Goal: Information Seeking & Learning: Find specific page/section

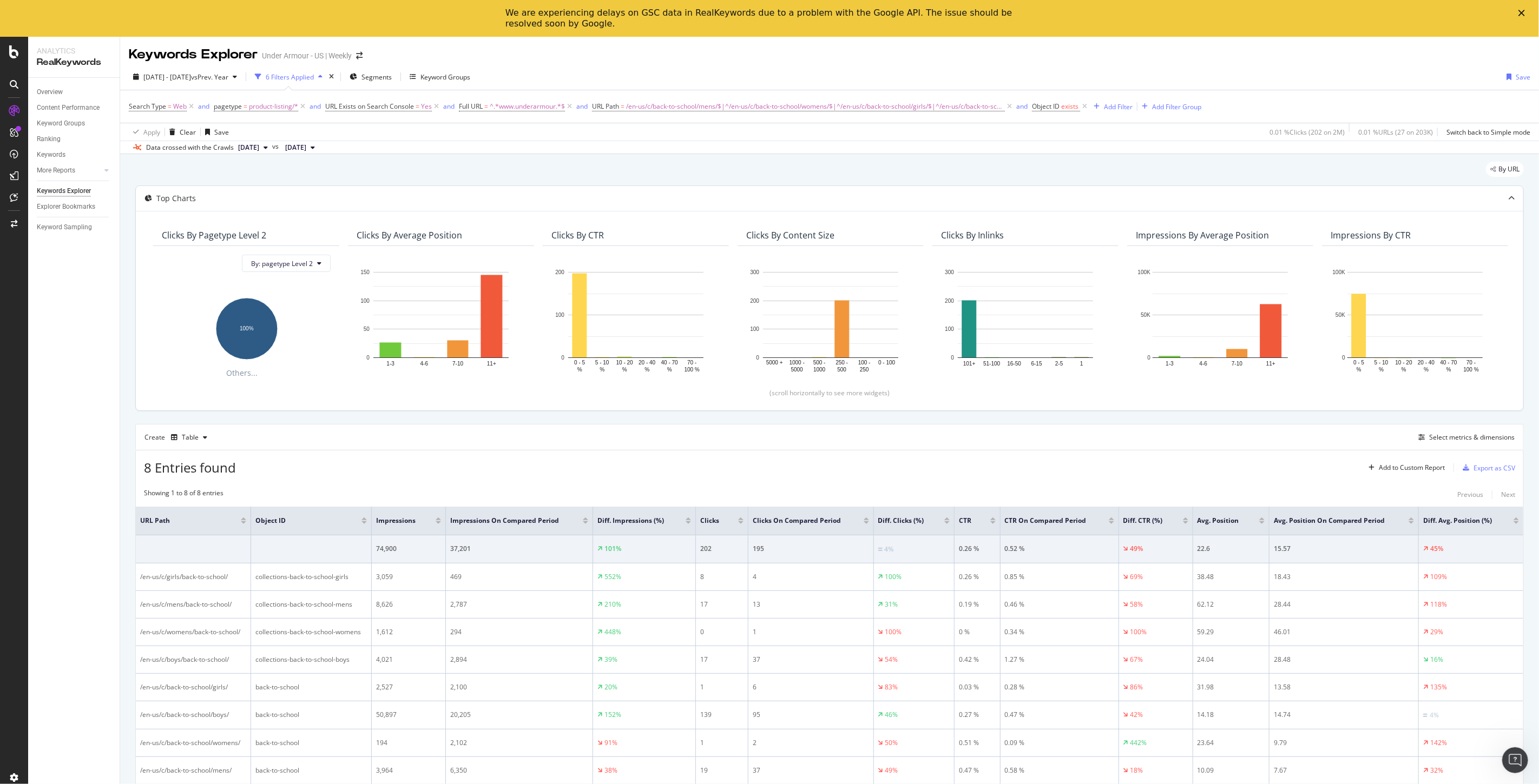
scroll to position [23, 0]
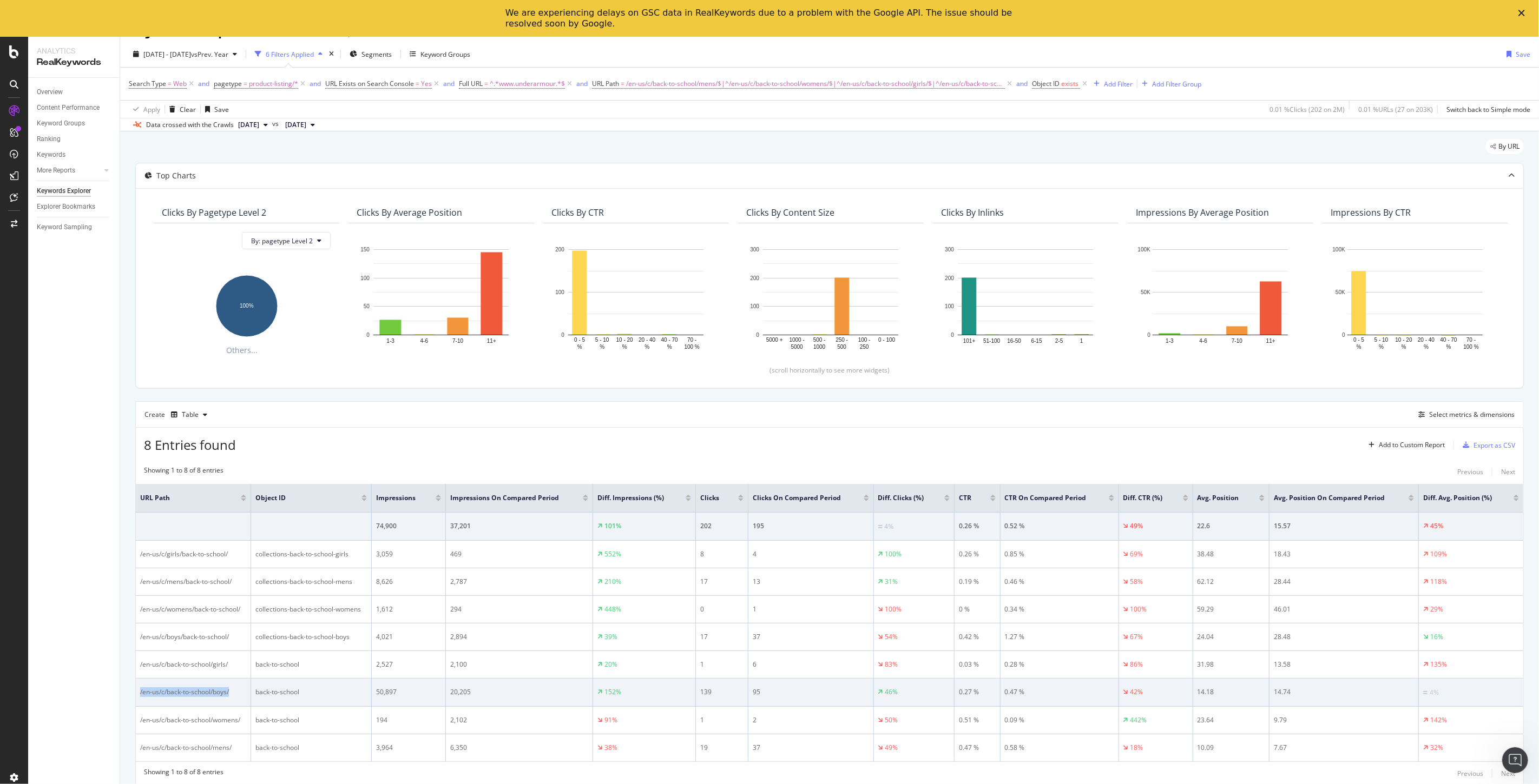
drag, startPoint x: 228, startPoint y: 687, endPoint x: 136, endPoint y: 694, distance: 92.3
click at [136, 694] on td "/en-us/c/back-to-school/boys/" at bounding box center [193, 693] width 115 height 28
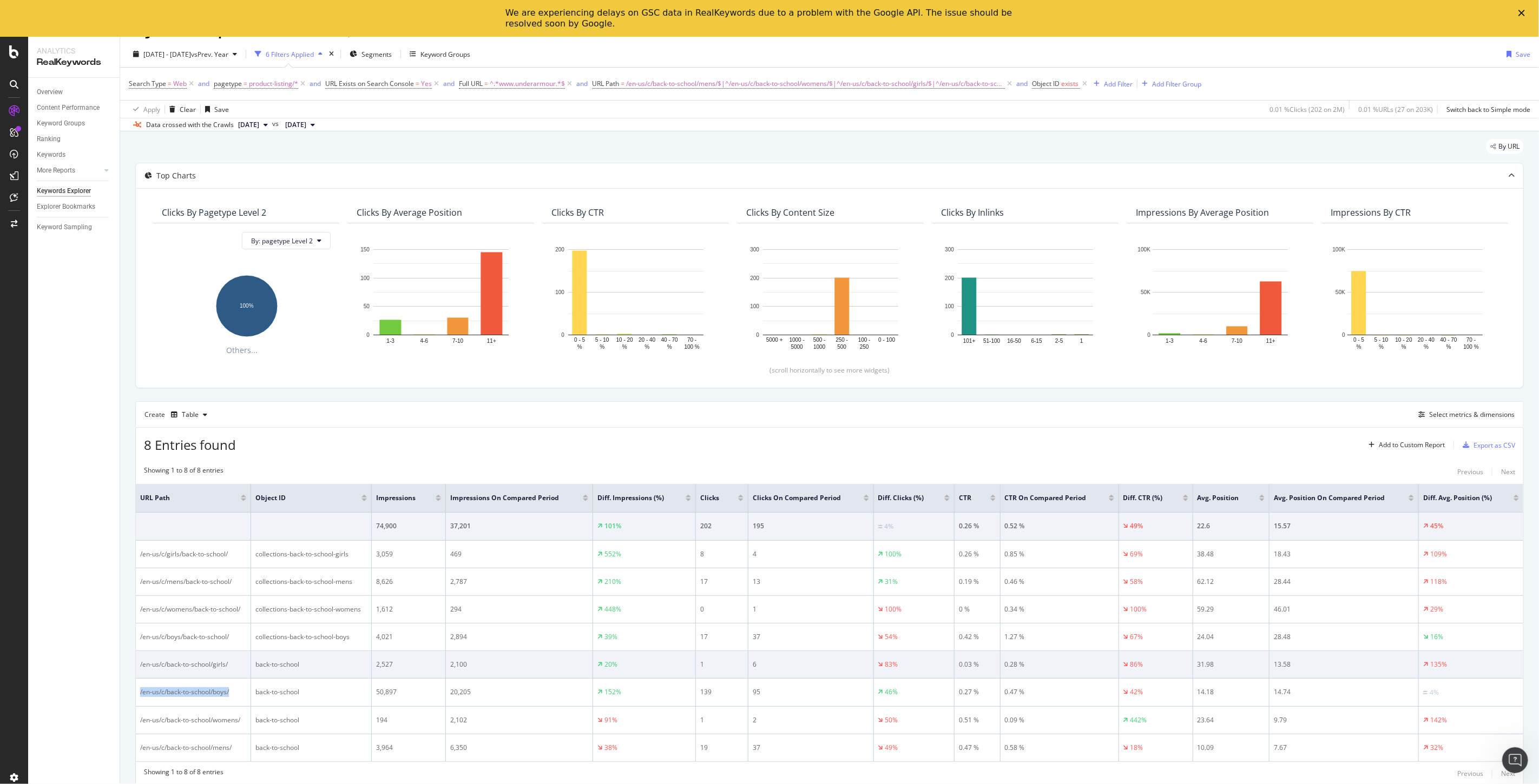
copy div "/en-us/c/back-to-school/boys/"
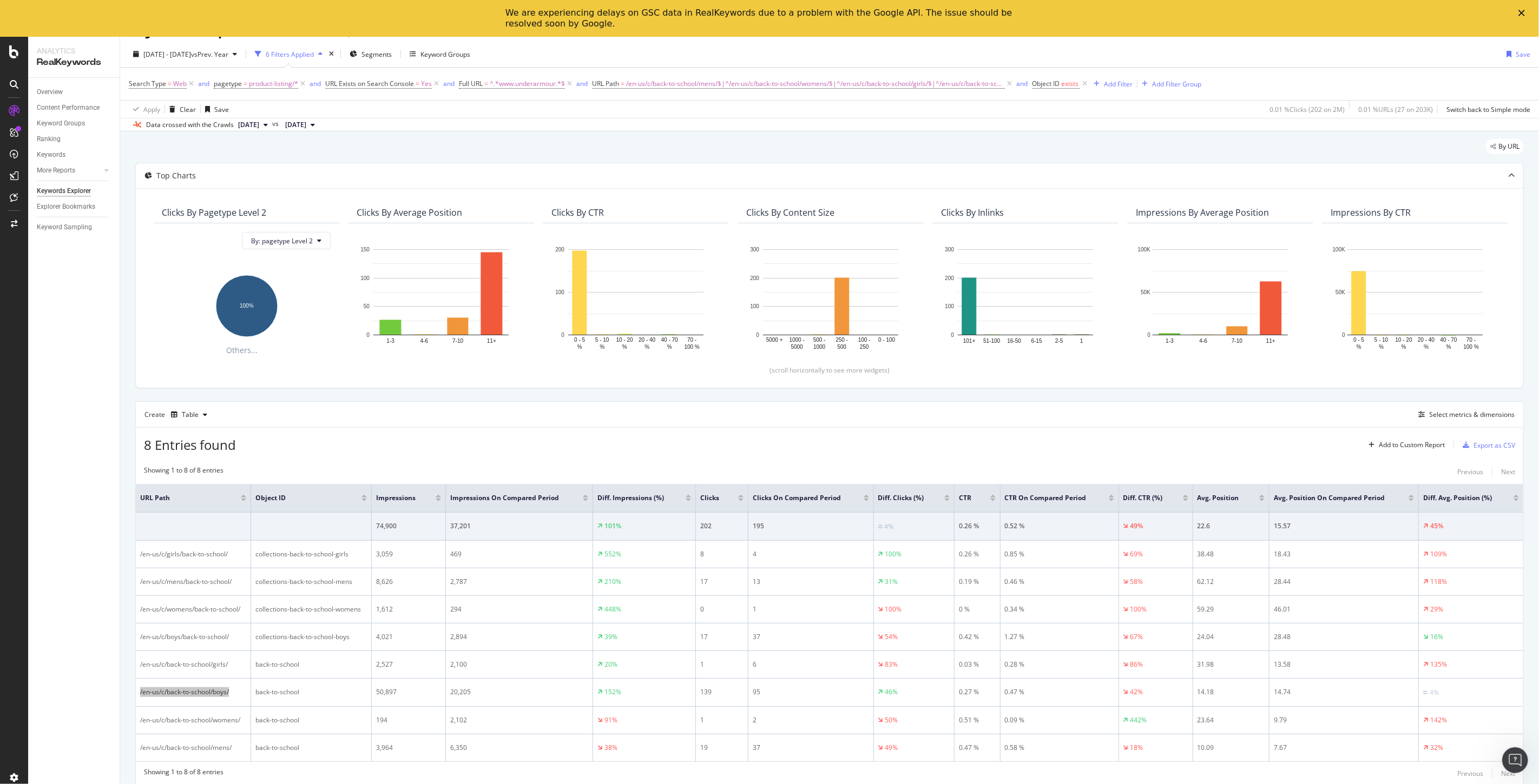
click at [1520, 15] on icon "Close" at bounding box center [1522, 13] width 7 height 7
